Goal: Task Accomplishment & Management: Manage account settings

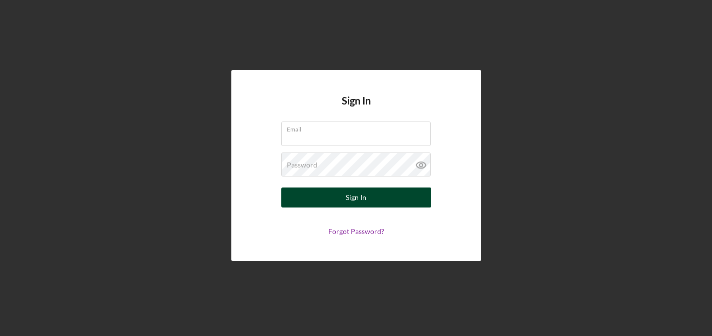
type input "[EMAIL_ADDRESS][DOMAIN_NAME]"
click at [331, 199] on button "Sign In" at bounding box center [356, 197] width 150 height 20
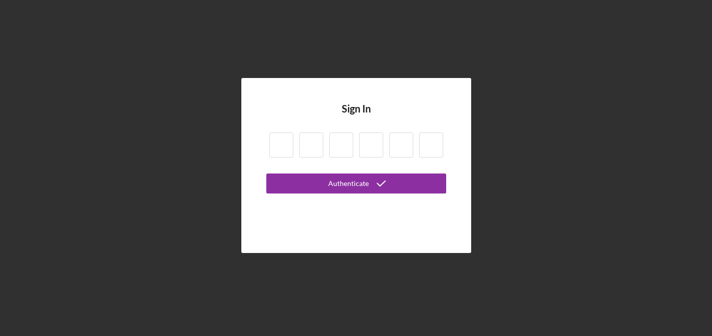
click at [283, 146] on input at bounding box center [281, 144] width 24 height 25
type input "0"
type input "9"
type input "8"
type input "1"
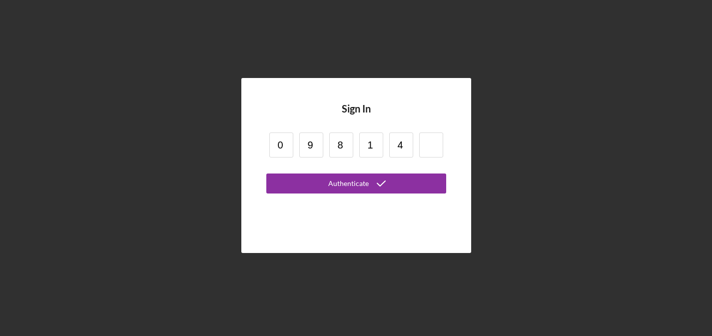
type input "4"
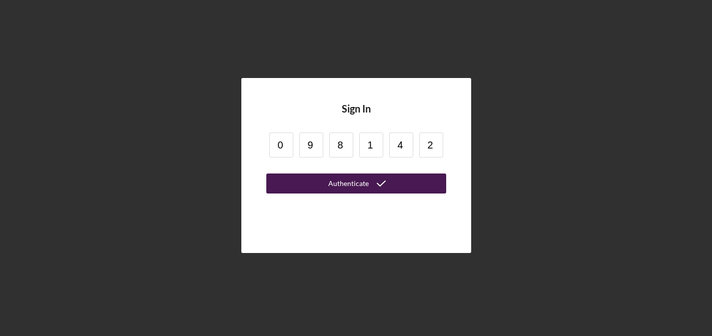
type input "2"
click at [301, 182] on button "Authenticate" at bounding box center [356, 183] width 180 height 20
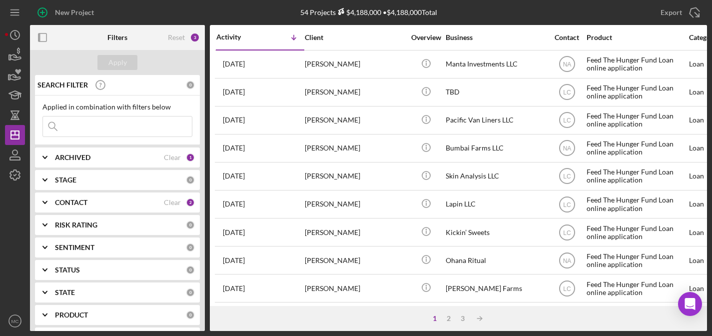
click at [145, 160] on div "ARCHIVED" at bounding box center [109, 157] width 109 height 8
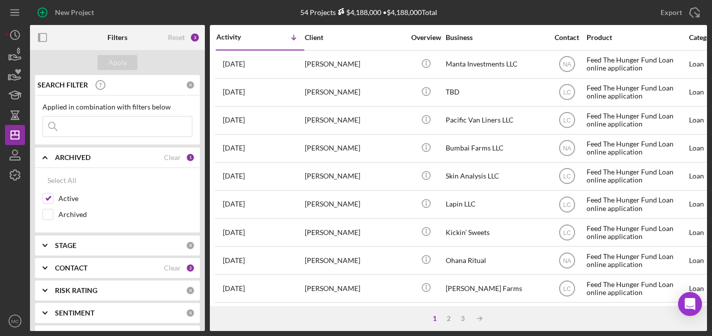
click at [112, 264] on div "CONTACT" at bounding box center [109, 268] width 109 height 8
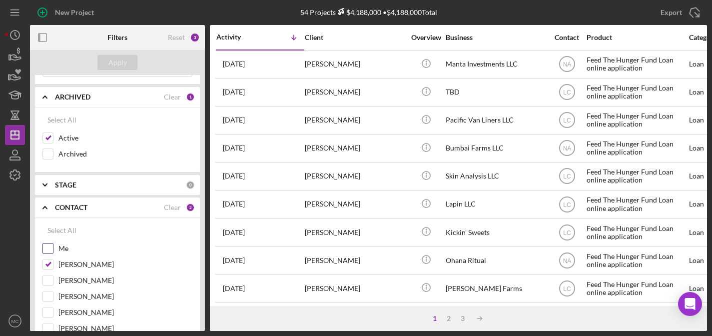
scroll to position [83, 0]
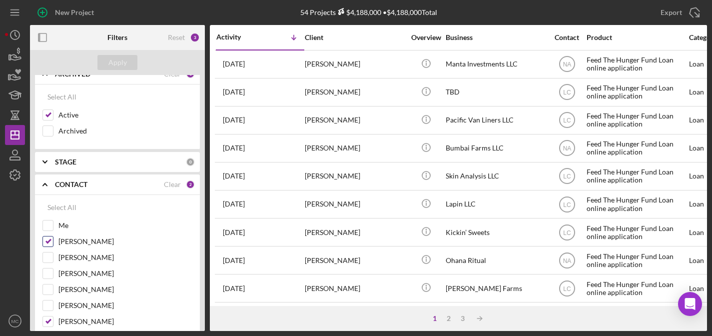
click at [48, 238] on input "[PERSON_NAME]" at bounding box center [48, 241] width 10 height 10
checkbox input "false"
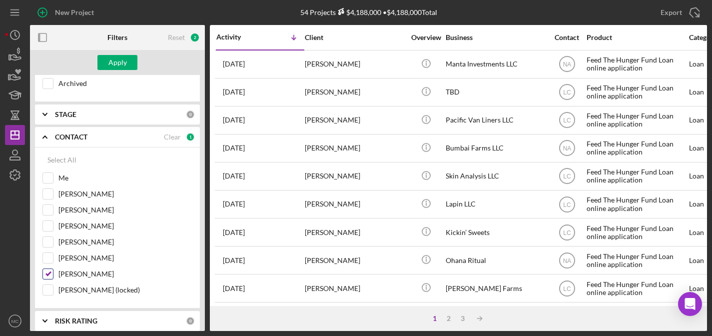
click at [46, 273] on input "[PERSON_NAME]" at bounding box center [48, 274] width 10 height 10
checkbox input "false"
click at [113, 59] on div "Apply" at bounding box center [117, 62] width 18 height 15
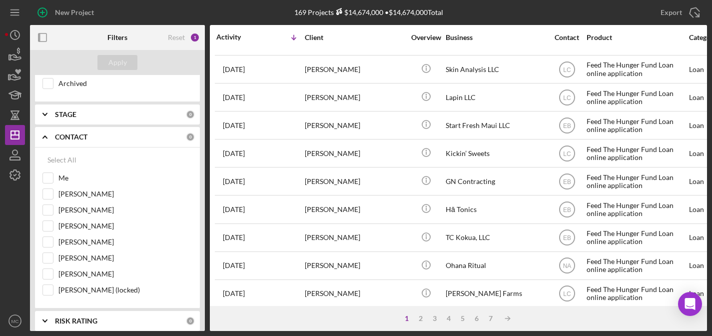
scroll to position [444, 0]
click at [421, 317] on div "2" at bounding box center [421, 318] width 14 height 8
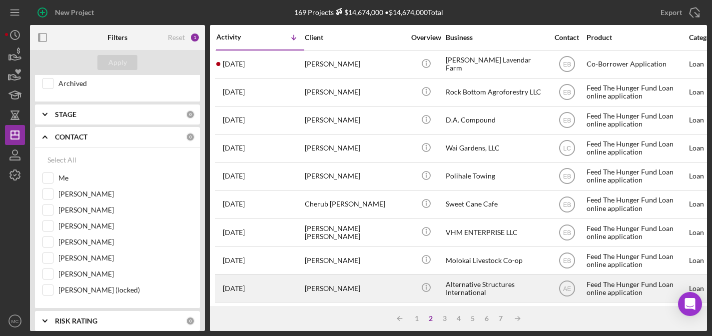
scroll to position [0, 0]
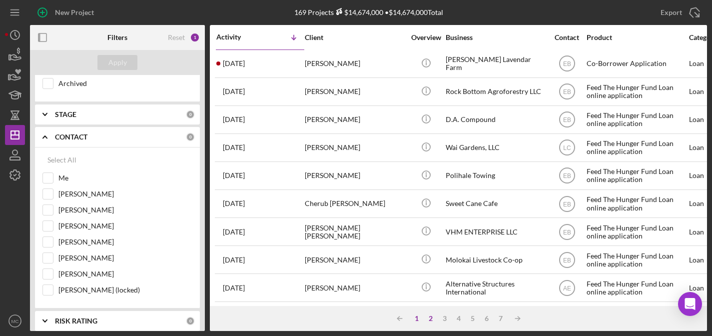
click at [418, 319] on div "1" at bounding box center [417, 318] width 14 height 8
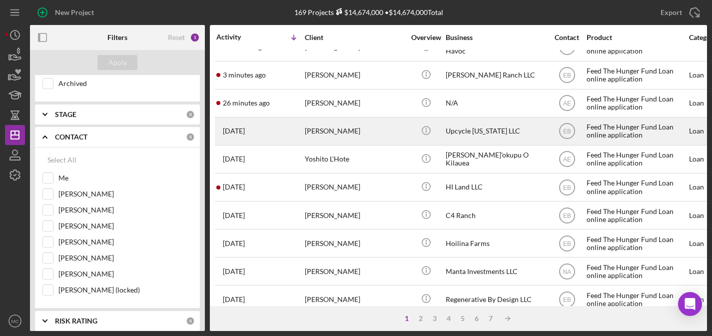
scroll to position [0, 0]
